Goal: Find contact information: Find contact information

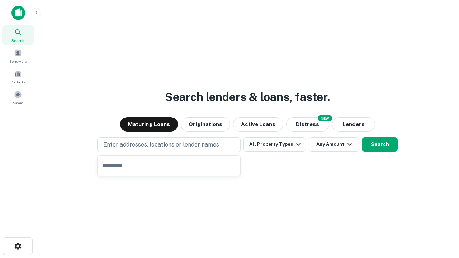
type input "**********"
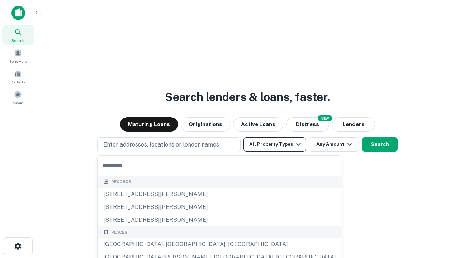
click at [274, 144] on button "All Property Types" at bounding box center [274, 144] width 62 height 14
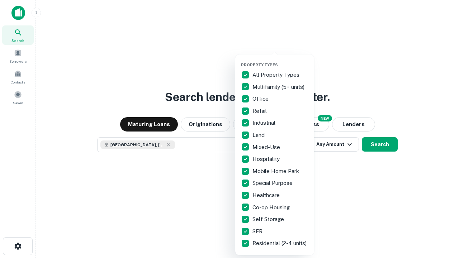
click at [280, 60] on button "button" at bounding box center [280, 60] width 79 height 0
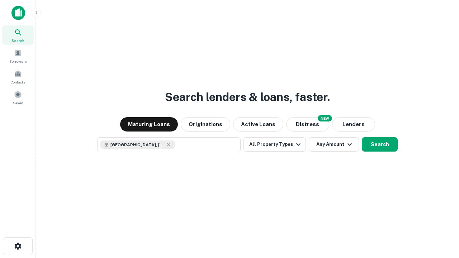
scroll to position [11, 0]
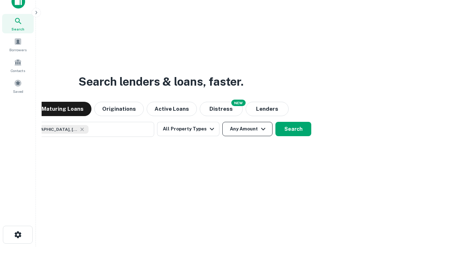
click at [222, 122] on button "Any Amount" at bounding box center [247, 129] width 50 height 14
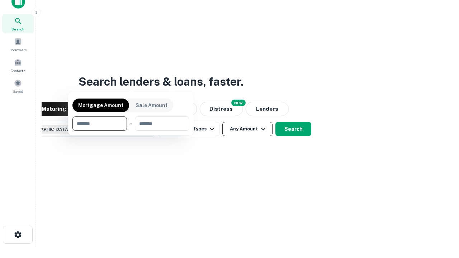
scroll to position [52, 203]
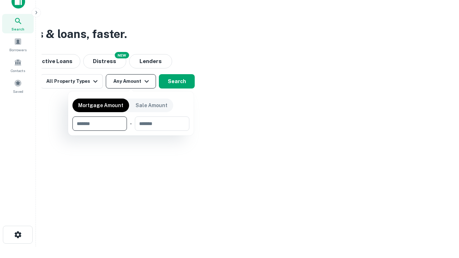
type input "*******"
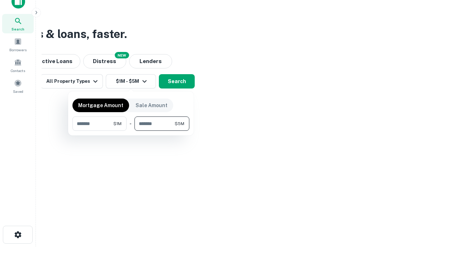
type input "*******"
click at [131, 131] on button "button" at bounding box center [130, 131] width 117 height 0
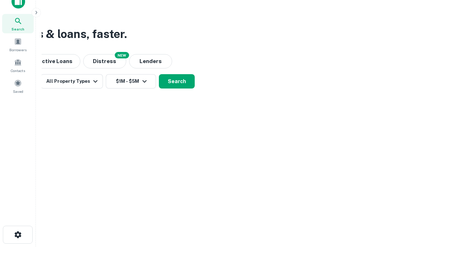
scroll to position [11, 0]
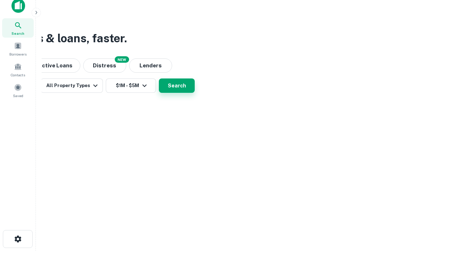
click at [195, 93] on button "Search" at bounding box center [177, 85] width 36 height 14
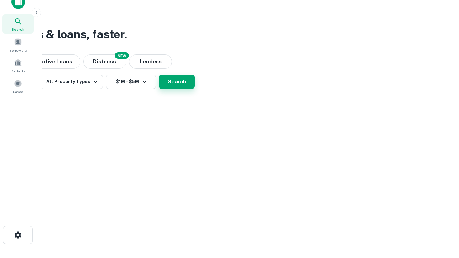
scroll to position [0, 132]
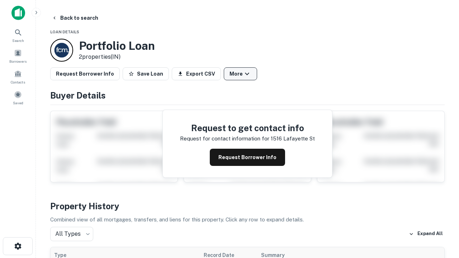
click at [240, 74] on button "More" at bounding box center [240, 73] width 33 height 13
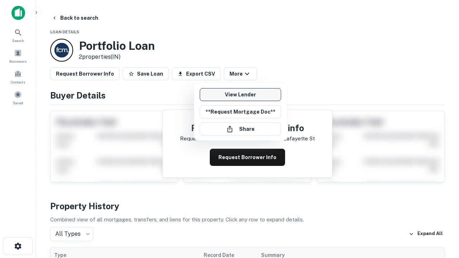
click at [240, 95] on link "View Lender" at bounding box center [240, 94] width 81 height 13
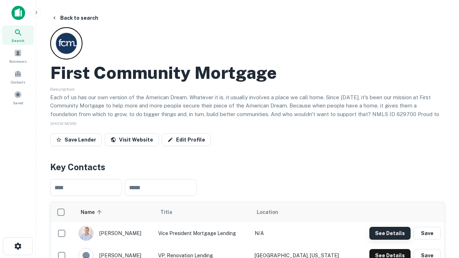
click at [389, 233] on button "See Details" at bounding box center [389, 233] width 41 height 13
click at [18, 246] on icon "button" at bounding box center [18, 246] width 9 height 9
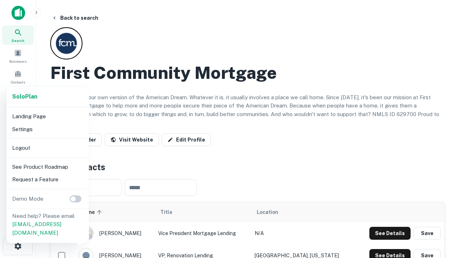
click at [47, 148] on li "Logout" at bounding box center [47, 148] width 77 height 13
